Goal: Task Accomplishment & Management: Use online tool/utility

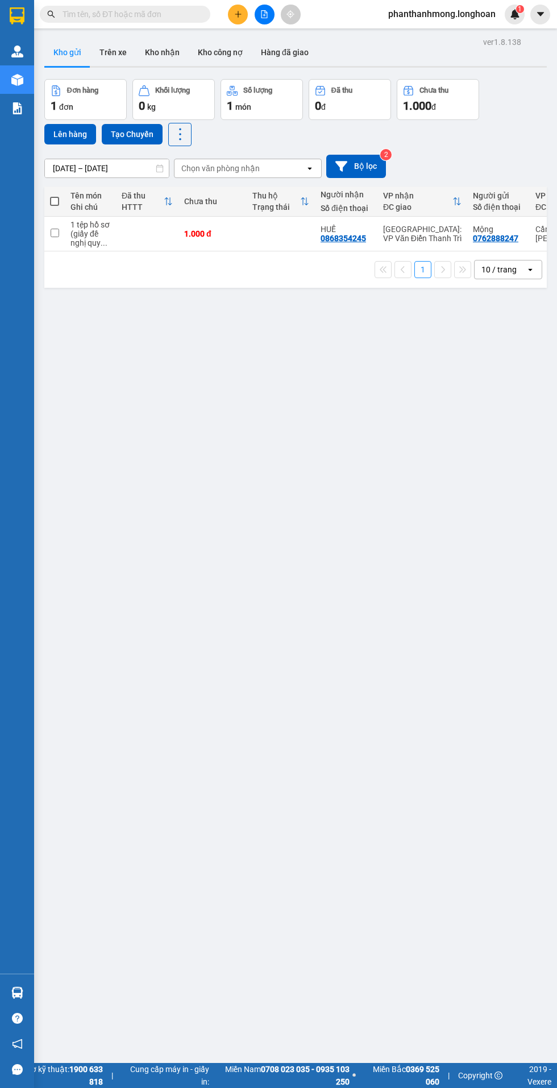
click at [264, 15] on icon "file-add" at bounding box center [264, 14] width 8 height 8
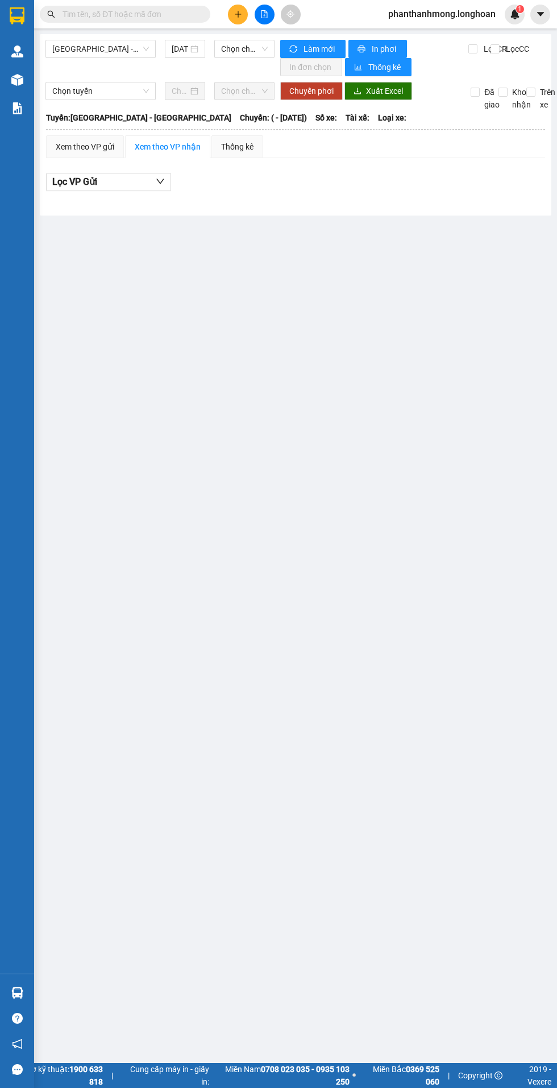
click at [102, 51] on span "Hải Phòng - Hà Nội" at bounding box center [100, 48] width 97 height 17
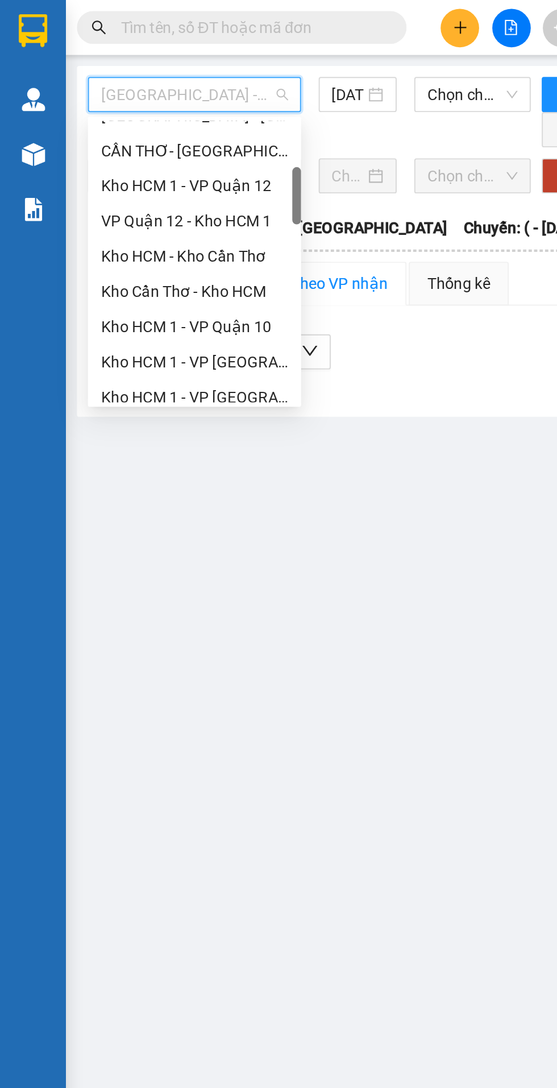
scroll to position [122, 0]
click at [127, 149] on div "Kho Cần Thơ - Kho HCM" at bounding box center [100, 150] width 97 height 13
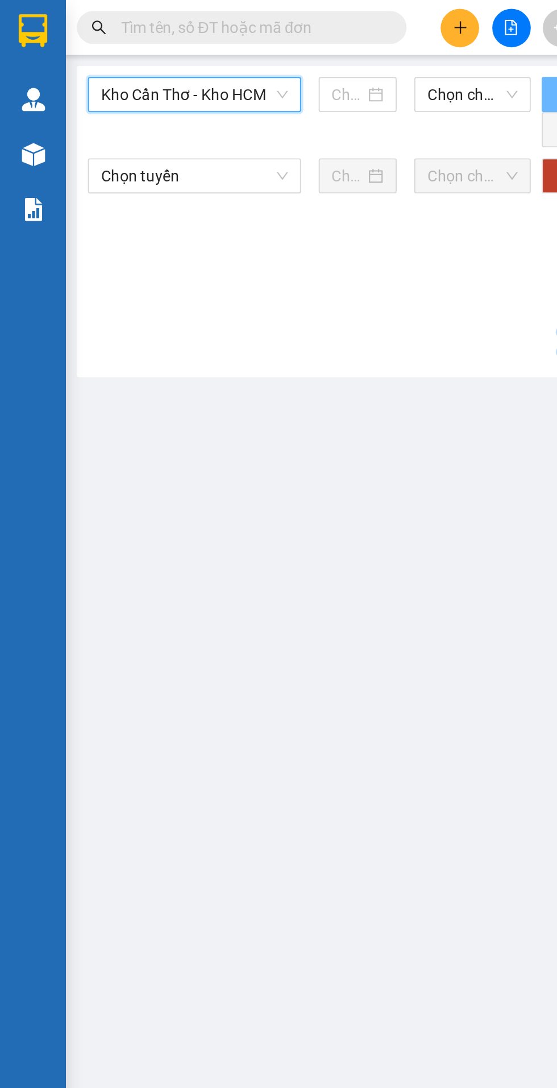
type input "13/08/2025"
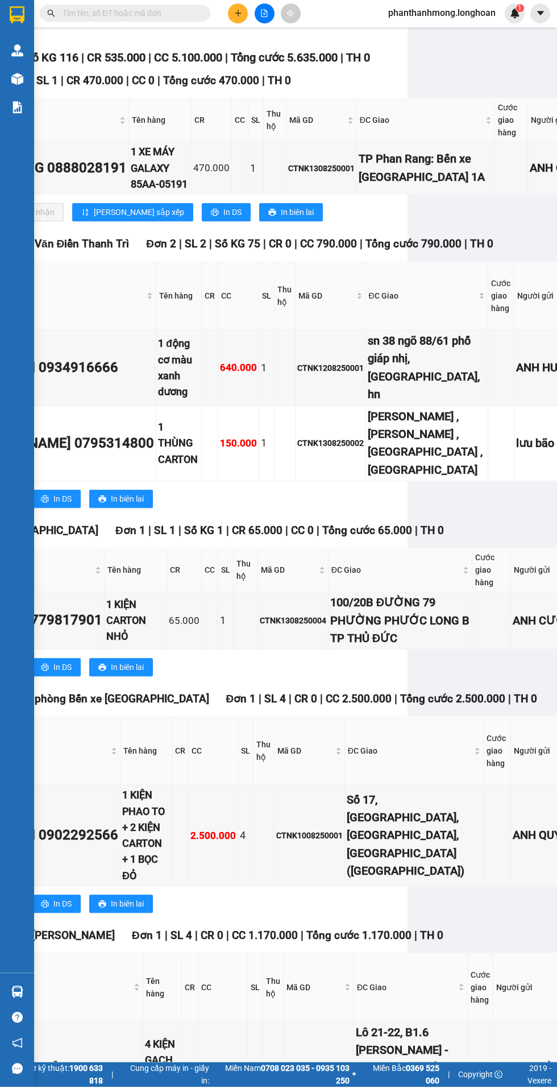
scroll to position [147, 145]
